Goal: Use online tool/utility: Utilize a website feature to perform a specific function

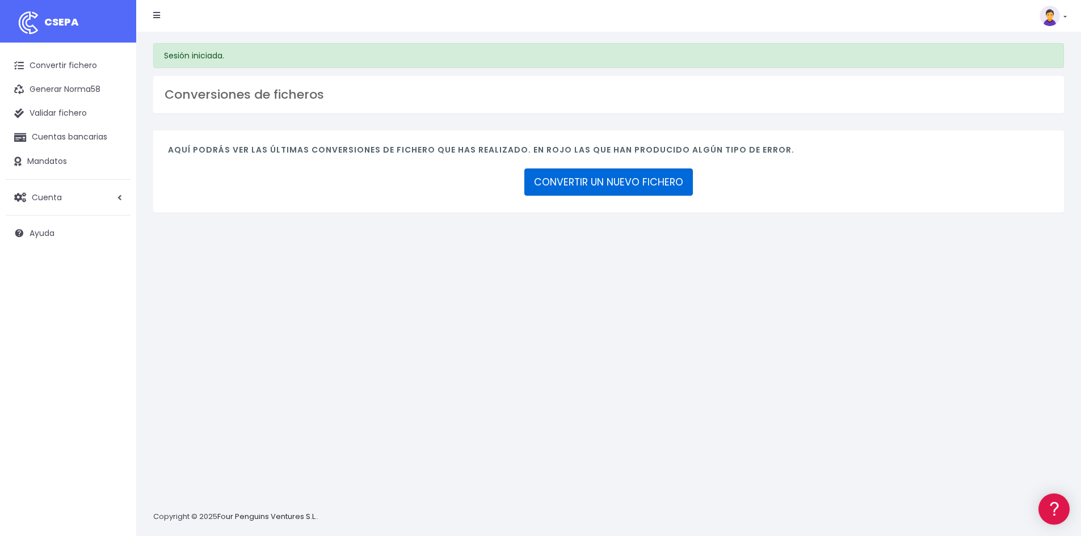
click at [629, 186] on link "CONVERTIR UN NUEVO FICHERO" at bounding box center [608, 182] width 169 height 27
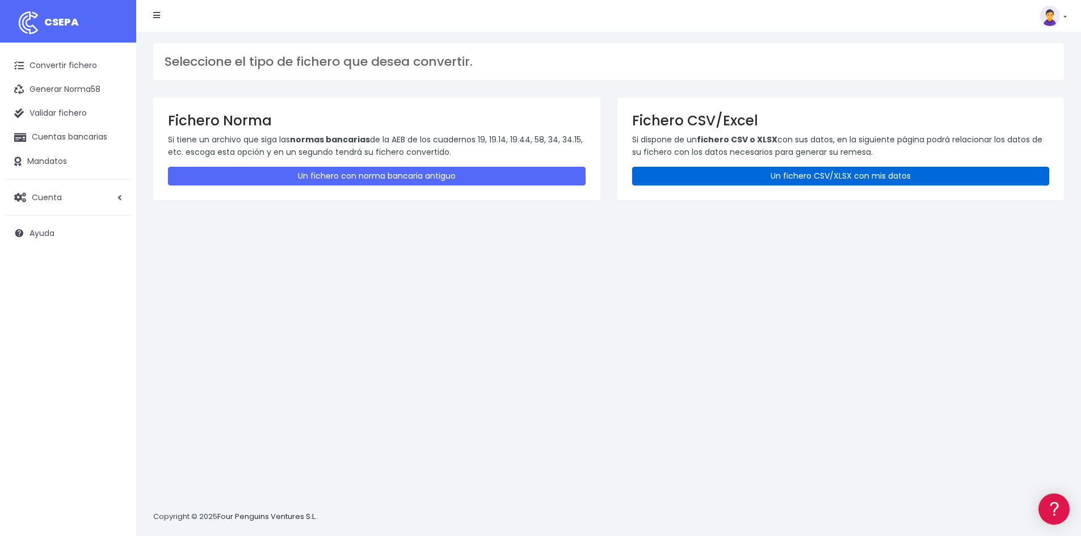
click at [797, 176] on link "Un fichero CSV/XLSX con mis datos" at bounding box center [841, 176] width 418 height 19
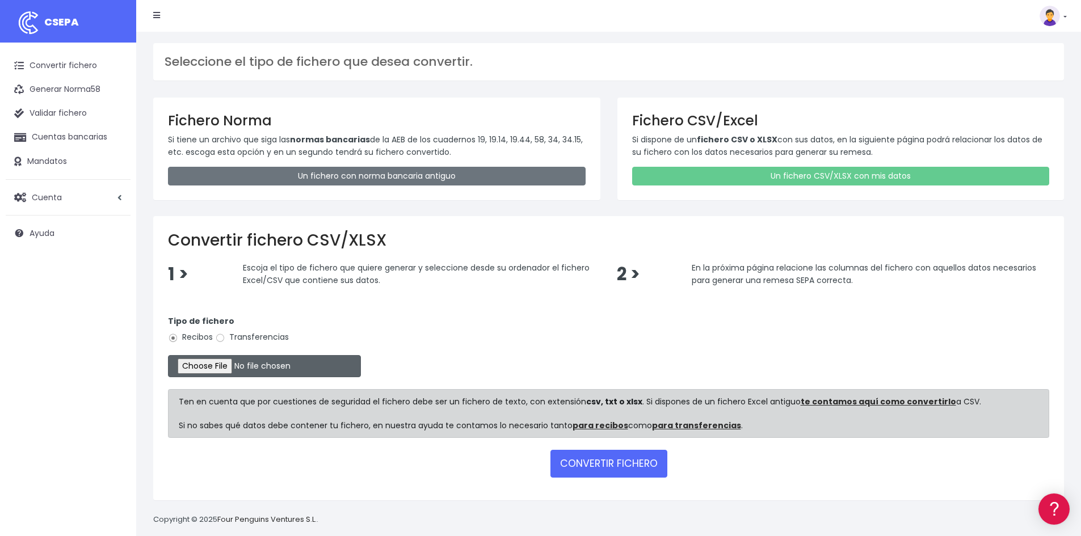
click at [220, 369] on input "file" at bounding box center [264, 366] width 193 height 22
type input "C:\fakepath\2025.08.29_Renesa.xlsx"
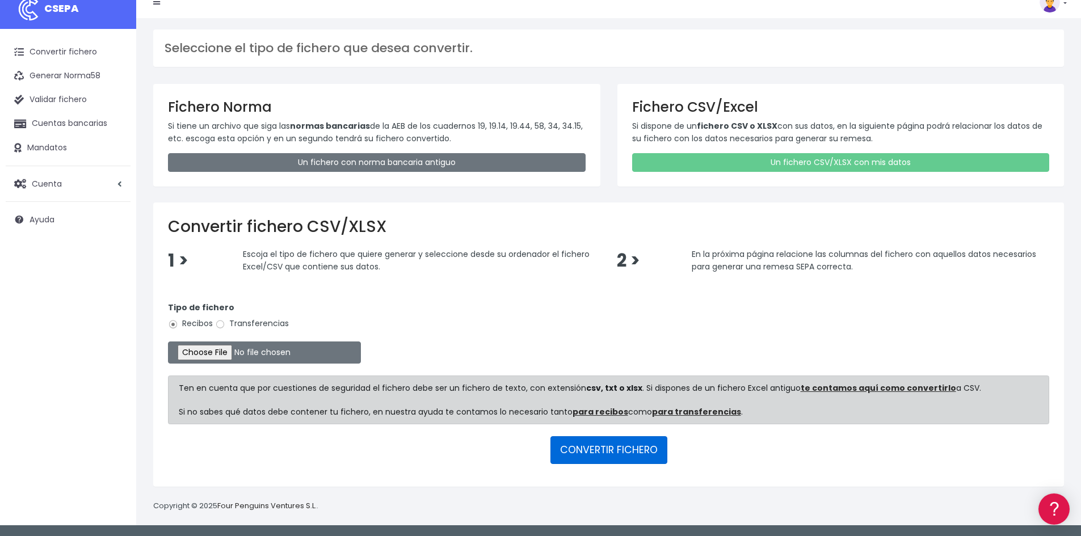
click at [620, 450] on button "CONVERTIR FICHERO" at bounding box center [608, 449] width 117 height 27
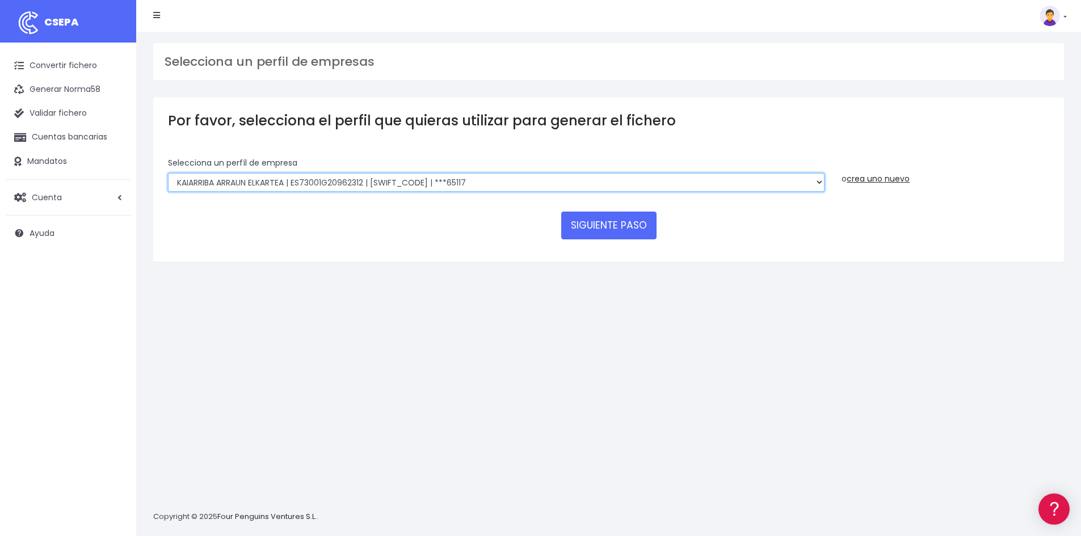
click at [817, 184] on select "KAIARRIBA ARRAUN ELKARTEA | ES73001G20962312 | BSABESBBXXX | ***65117 KAIARRIBA…" at bounding box center [496, 182] width 657 height 19
select select "1677"
click at [168, 173] on select "KAIARRIBA ARRAUN ELKARTEA | ES73001G20962312 | BSABESBBXXX | ***65117 KAIARRIBA…" at bounding box center [496, 182] width 657 height 19
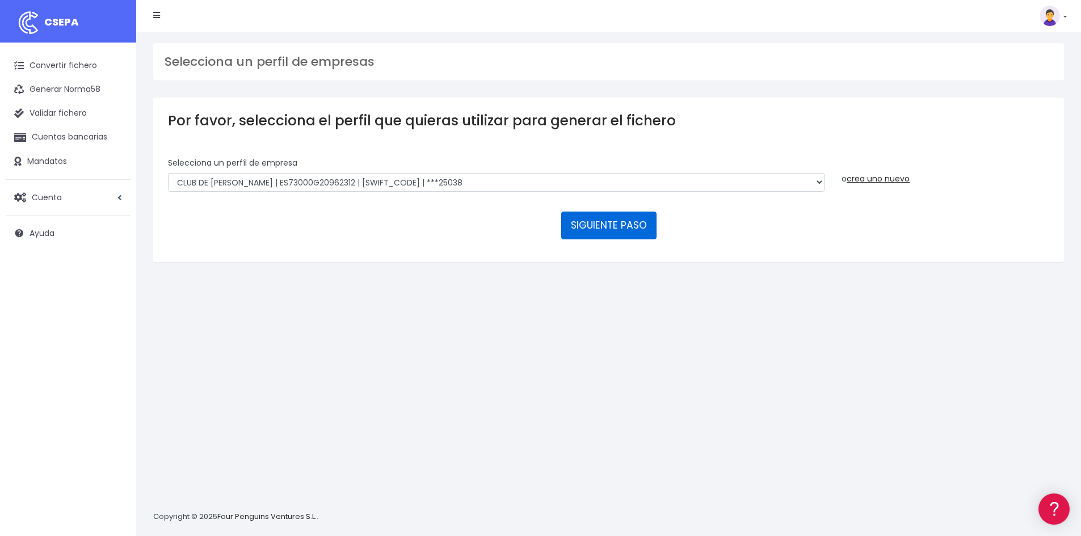
click at [609, 223] on button "SIGUIENTE PASO" at bounding box center [608, 225] width 95 height 27
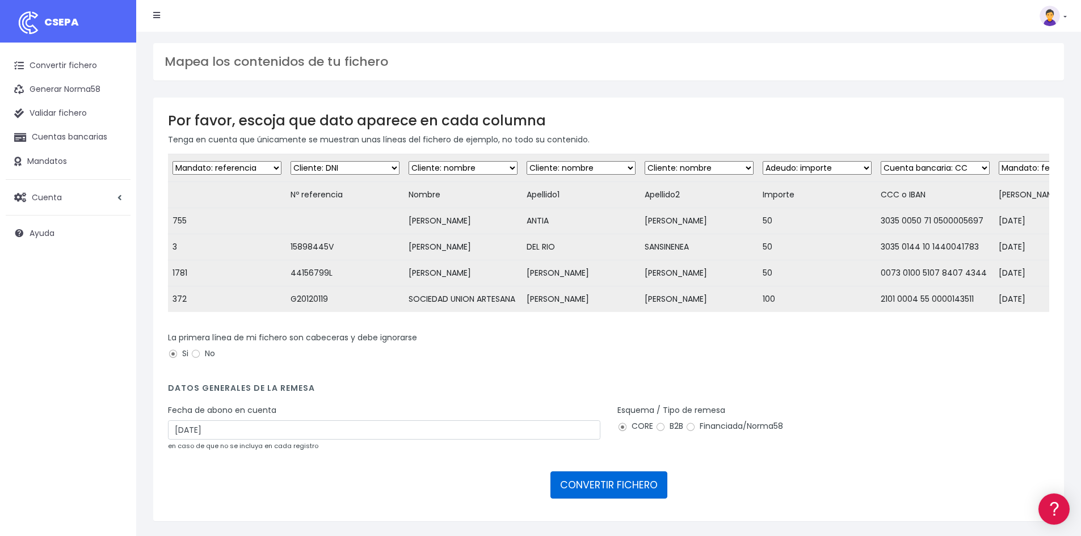
click at [599, 497] on button "CONVERTIR FICHERO" at bounding box center [608, 485] width 117 height 27
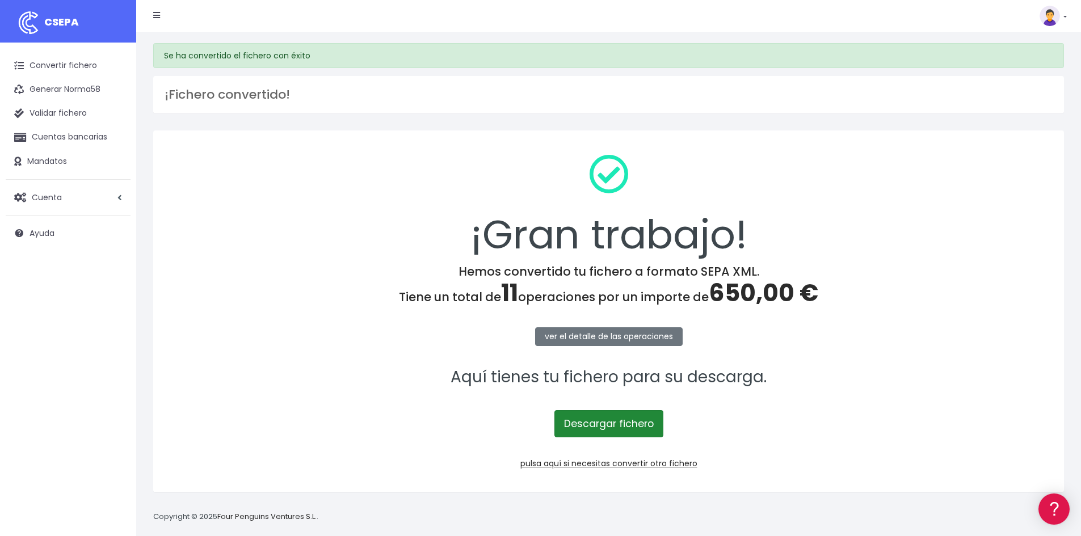
click at [609, 425] on link "Descargar fichero" at bounding box center [608, 423] width 109 height 27
click at [74, 62] on link "Convertir fichero" at bounding box center [68, 66] width 125 height 24
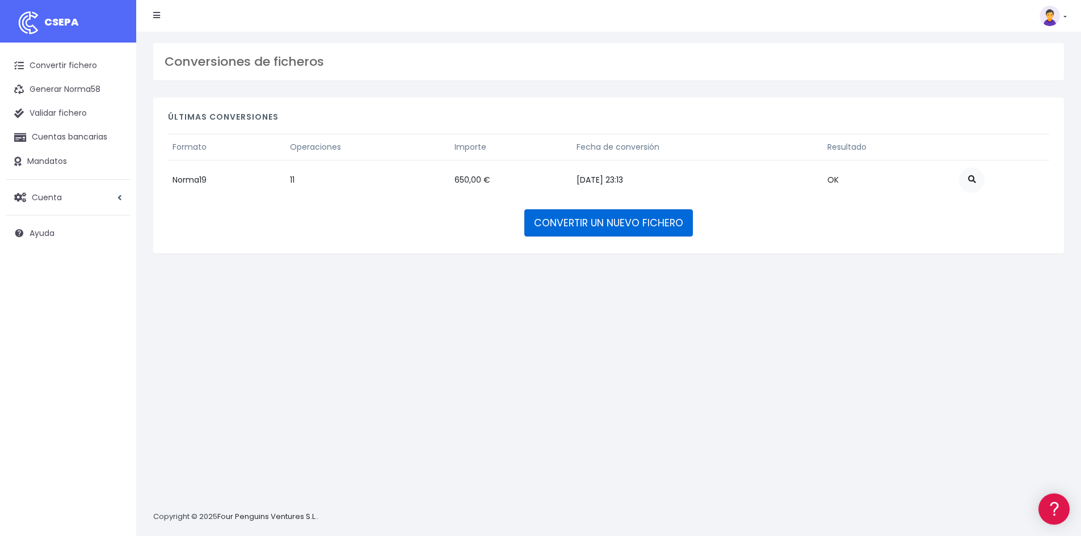
click at [607, 223] on link "CONVERTIR UN NUEVO FICHERO" at bounding box center [608, 222] width 169 height 27
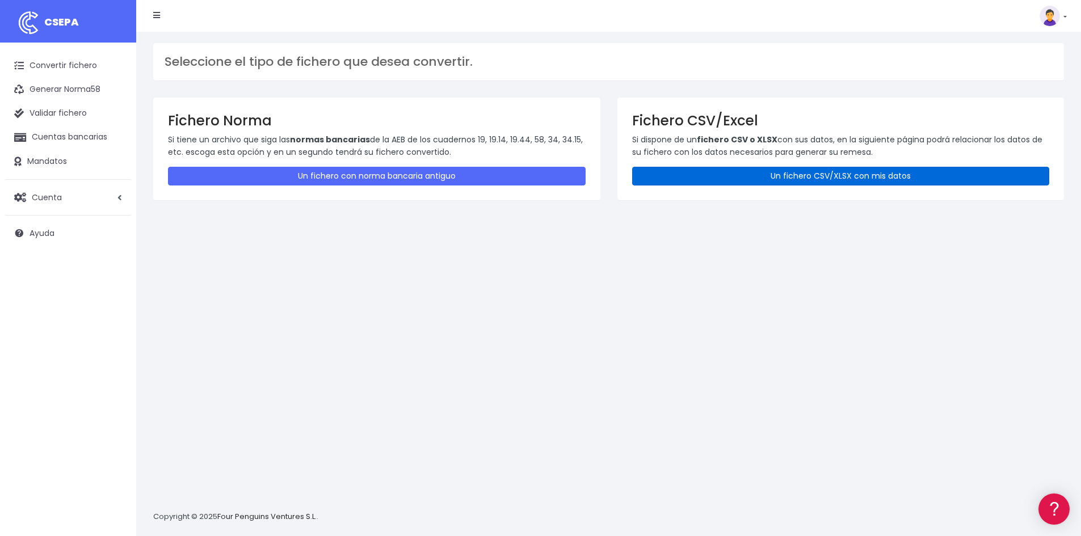
click at [802, 180] on link "Un fichero CSV/XLSX con mis datos" at bounding box center [841, 176] width 418 height 19
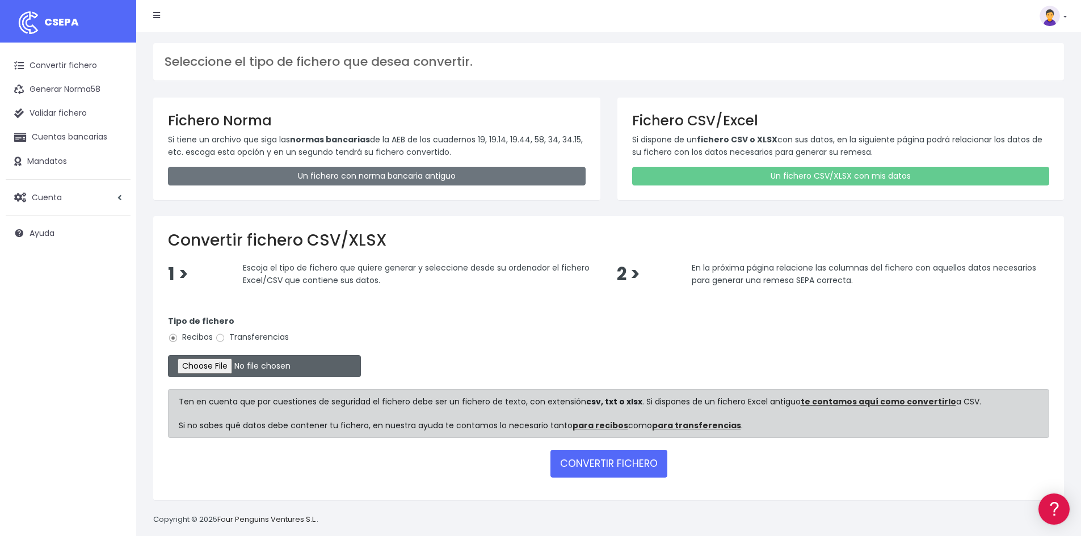
click at [224, 371] on input "file" at bounding box center [264, 366] width 193 height 22
type input "C:\fakepath\20250901_Renesa.xlsx"
click at [603, 464] on button "CONVERTIR FICHERO" at bounding box center [608, 463] width 117 height 27
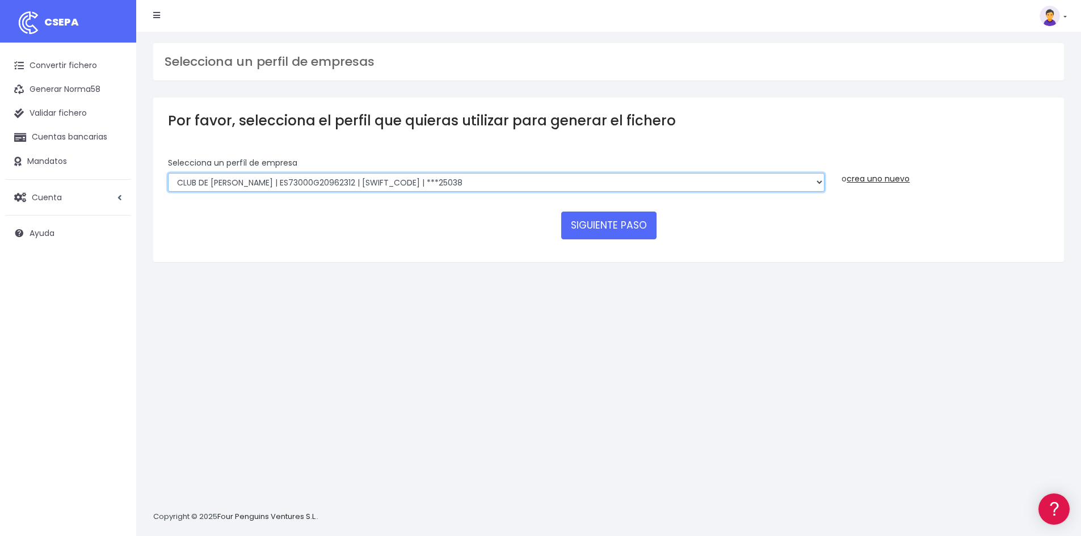
click at [815, 180] on select "KAIARRIBA ARRAUN ELKARTEA | ES73001G20962312 | [SWIFT_CODE] | ***65117 KAIARRIB…" at bounding box center [496, 182] width 657 height 19
click at [168, 173] on select "KAIARRIBA ARRAUN ELKARTEA | ES73001G20962312 | [SWIFT_CODE] | ***65117 KAIARRIB…" at bounding box center [496, 182] width 657 height 19
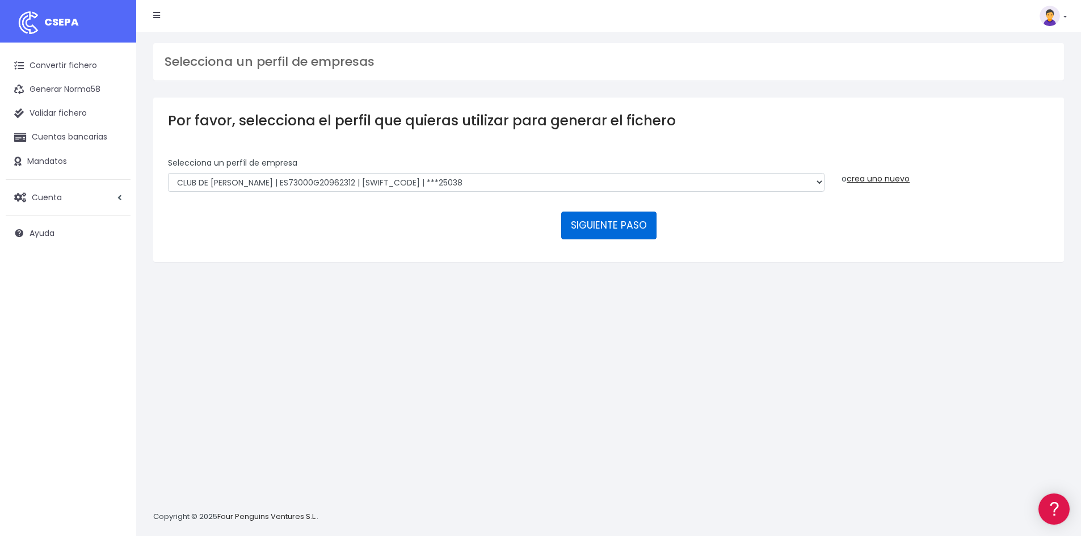
click at [615, 227] on button "SIGUIENTE PASO" at bounding box center [608, 225] width 95 height 27
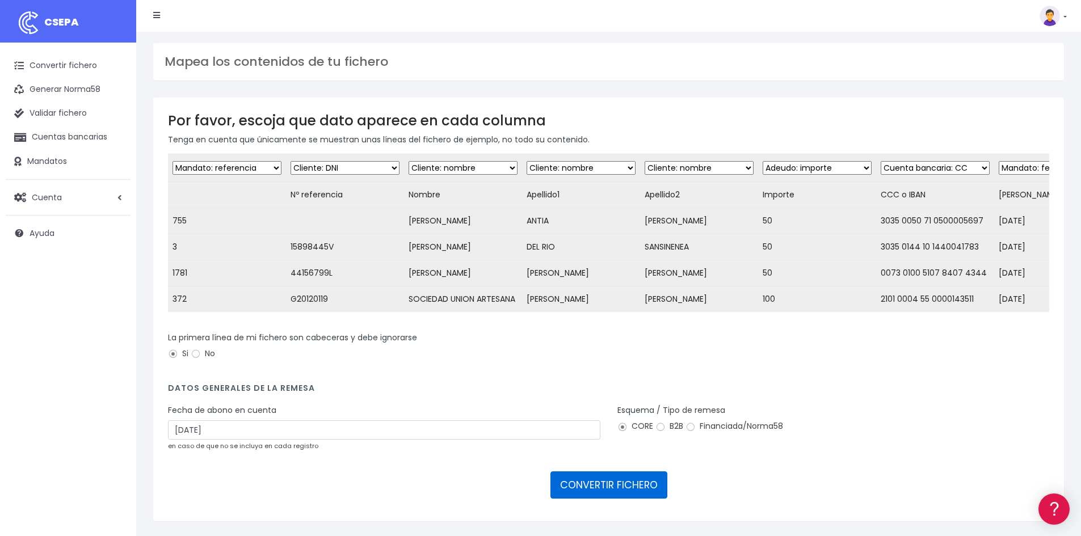
click at [615, 493] on button "CONVERTIR FICHERO" at bounding box center [608, 485] width 117 height 27
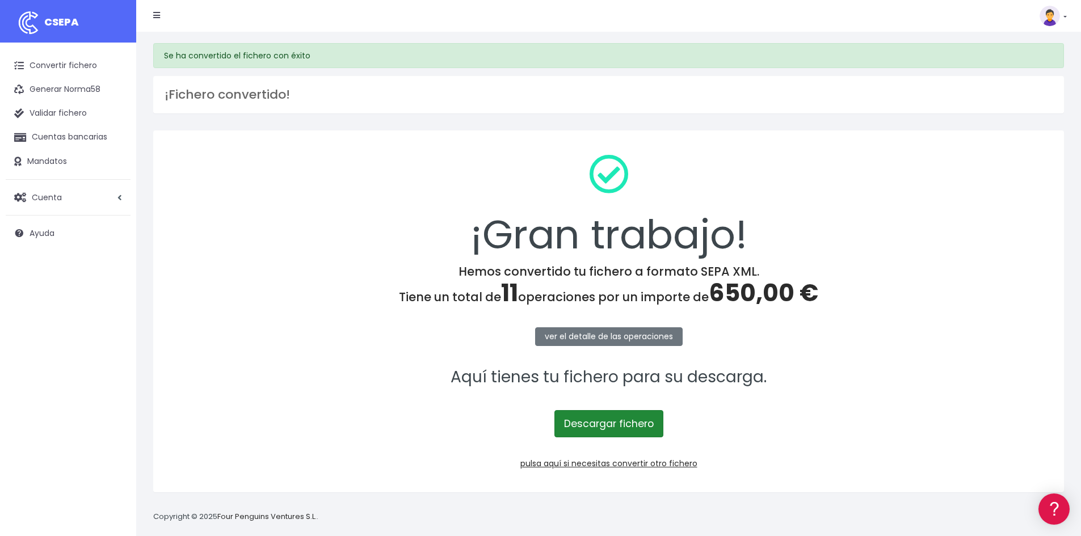
click at [608, 422] on link "Descargar fichero" at bounding box center [608, 423] width 109 height 27
